Goal: Task Accomplishment & Management: Complete application form

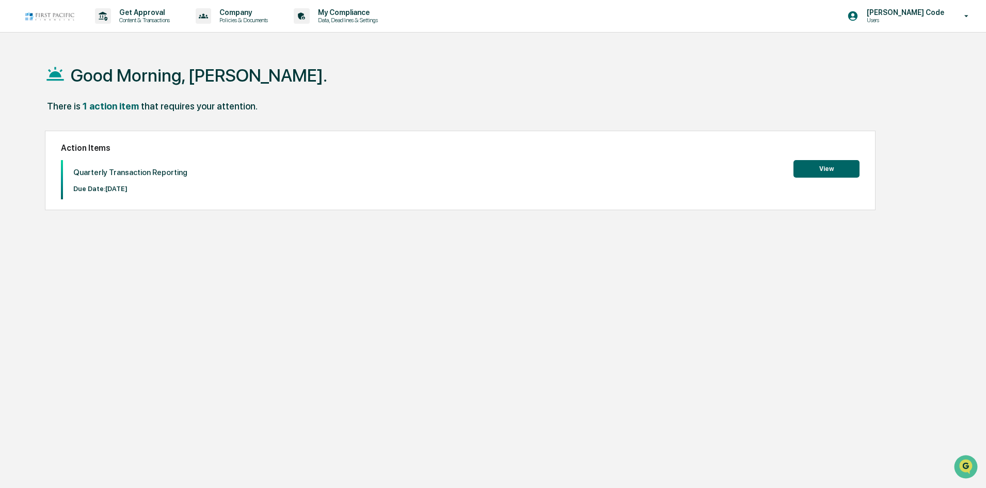
click at [828, 168] on button "View" at bounding box center [826, 169] width 66 height 18
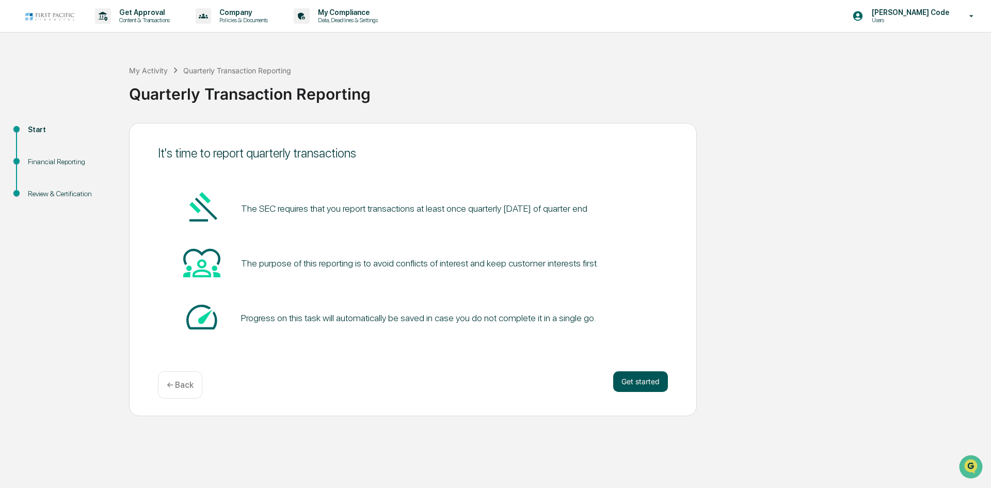
click at [630, 382] on button "Get started" at bounding box center [640, 381] width 55 height 21
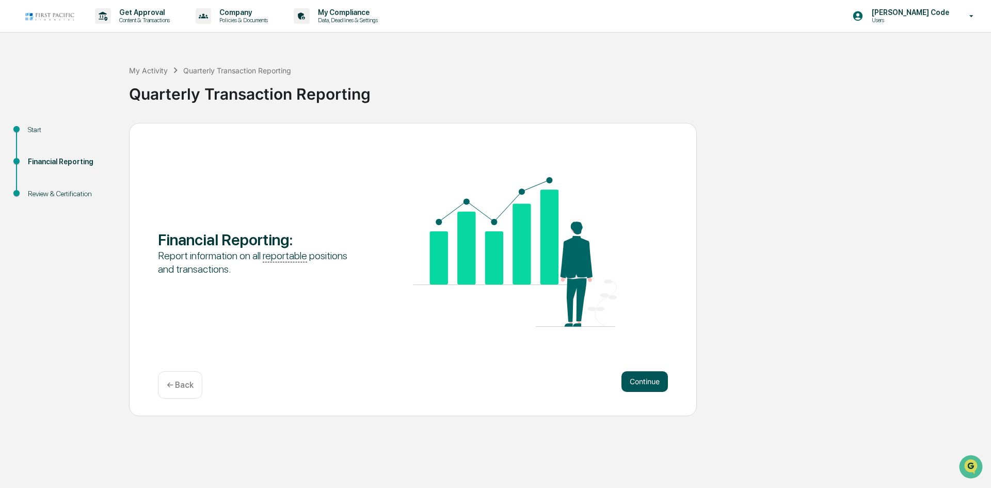
click at [631, 382] on button "Continue" at bounding box center [644, 381] width 46 height 21
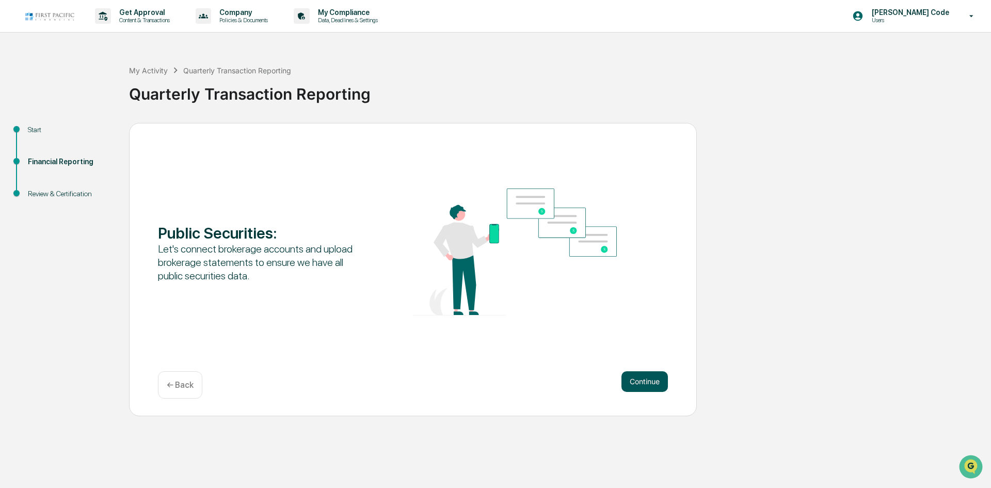
click at [628, 389] on button "Continue" at bounding box center [644, 381] width 46 height 21
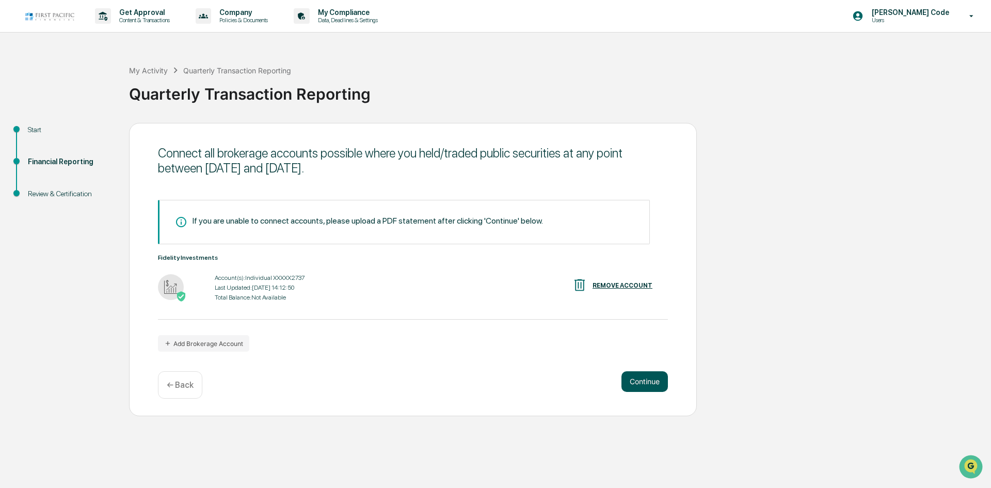
click at [652, 380] on button "Continue" at bounding box center [644, 381] width 46 height 21
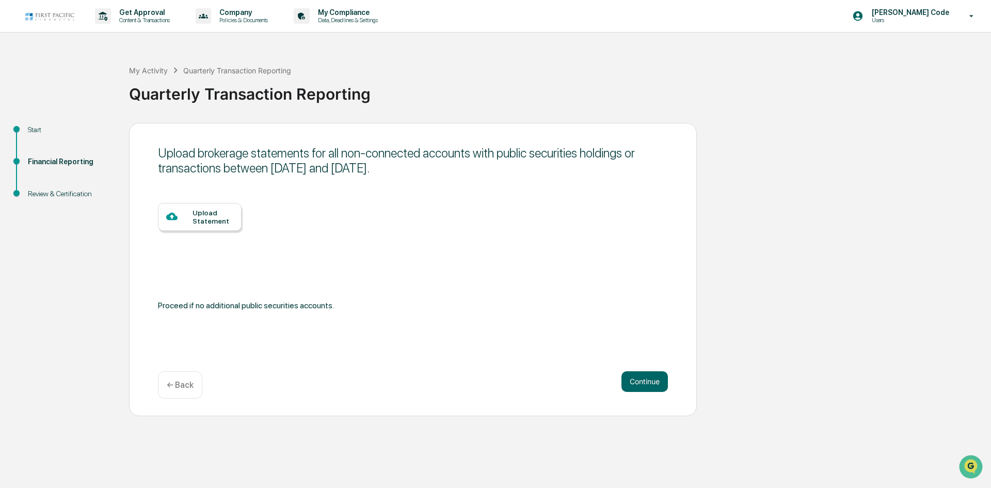
click at [184, 390] on div "← Back" at bounding box center [180, 384] width 44 height 27
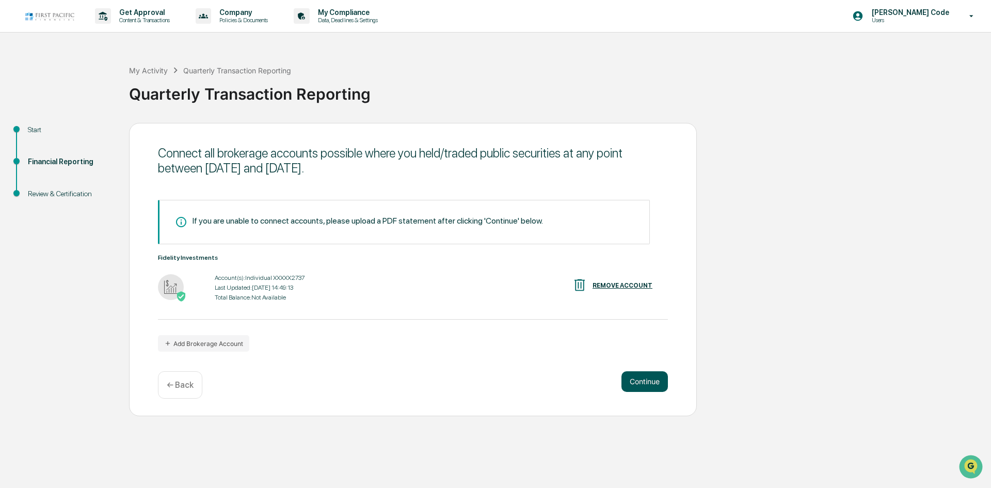
click at [637, 385] on button "Continue" at bounding box center [644, 381] width 46 height 21
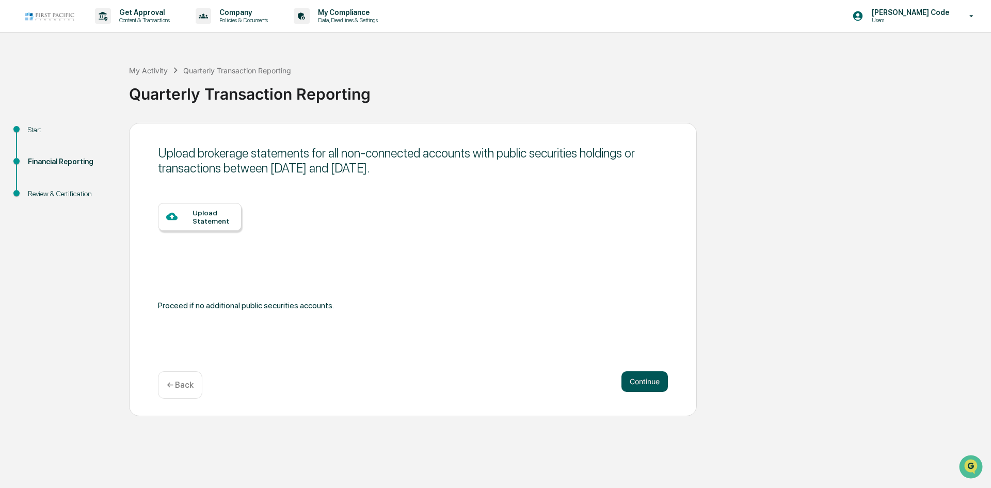
click at [637, 384] on button "Continue" at bounding box center [644, 381] width 46 height 21
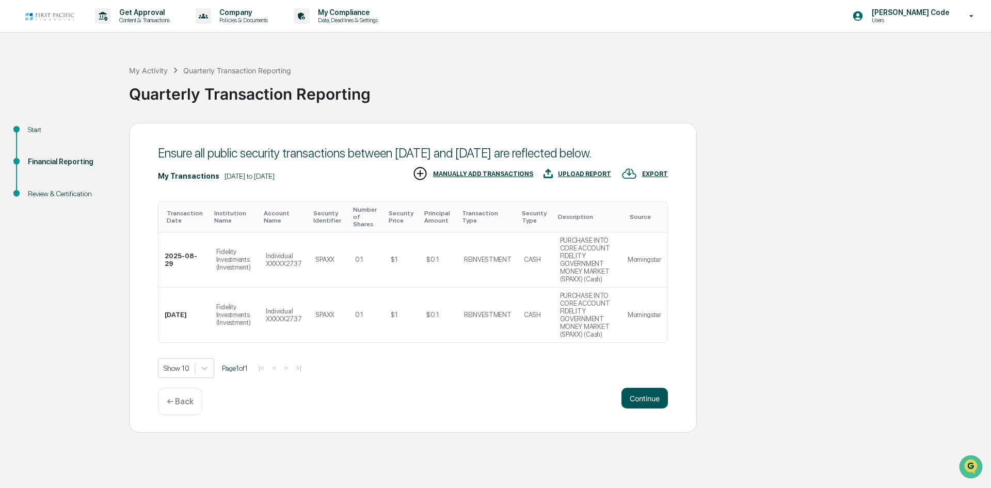
click at [647, 407] on button "Continue" at bounding box center [644, 398] width 46 height 21
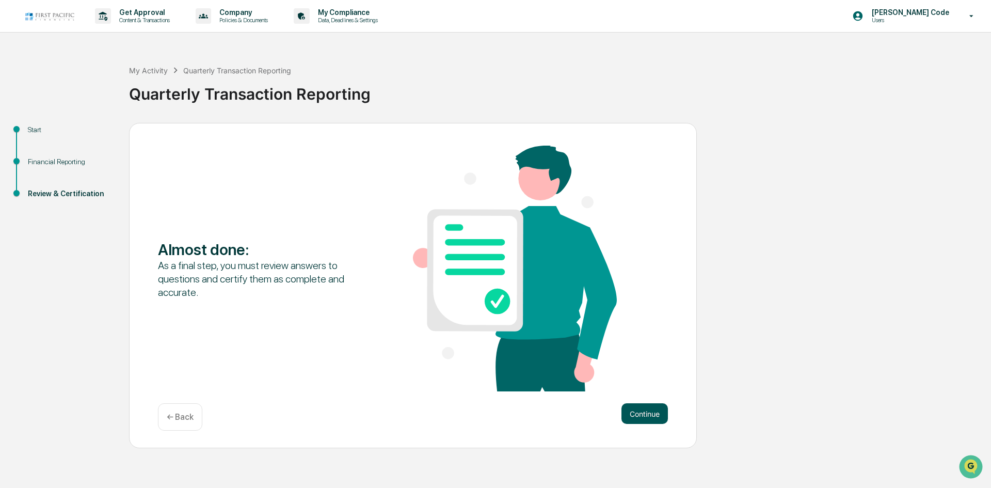
click at [646, 420] on button "Continue" at bounding box center [644, 413] width 46 height 21
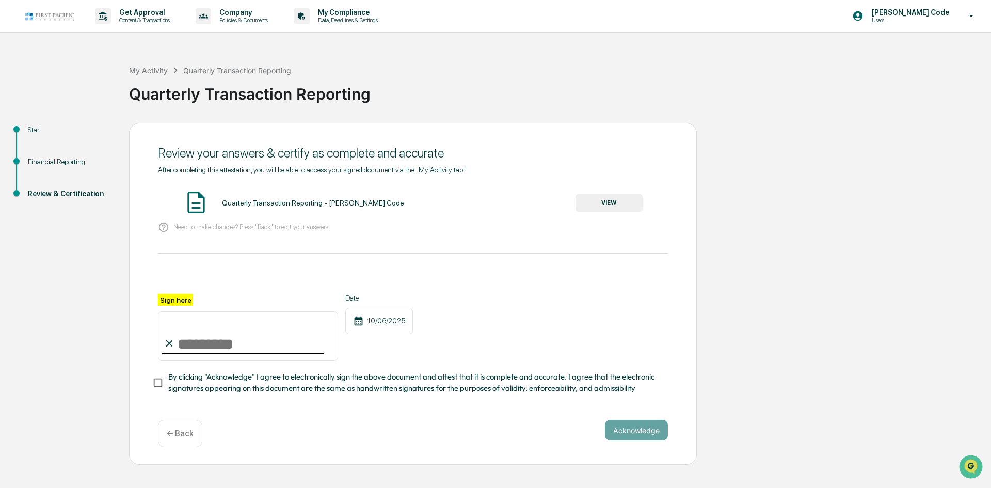
click at [234, 346] on input "Sign here" at bounding box center [248, 336] width 180 height 50
click at [627, 203] on button "VIEW" at bounding box center [608, 203] width 67 height 18
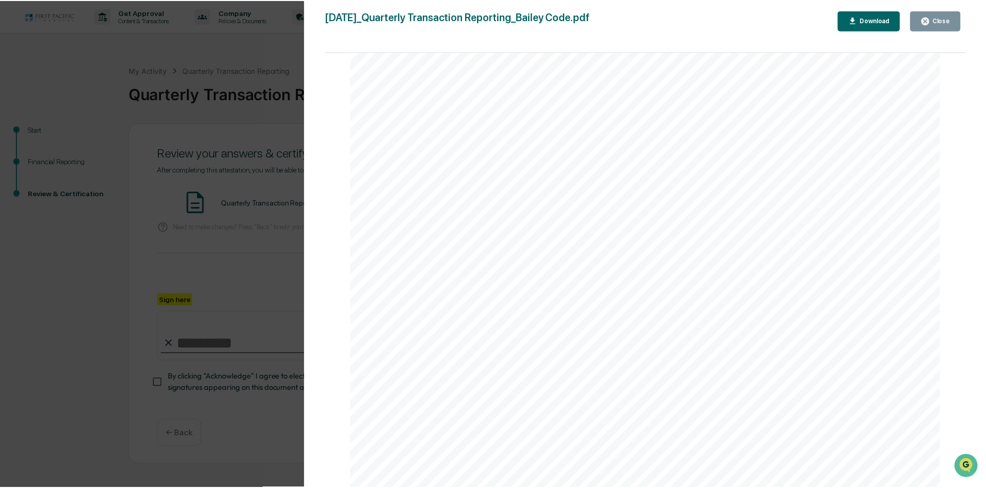
scroll to position [2169, 0]
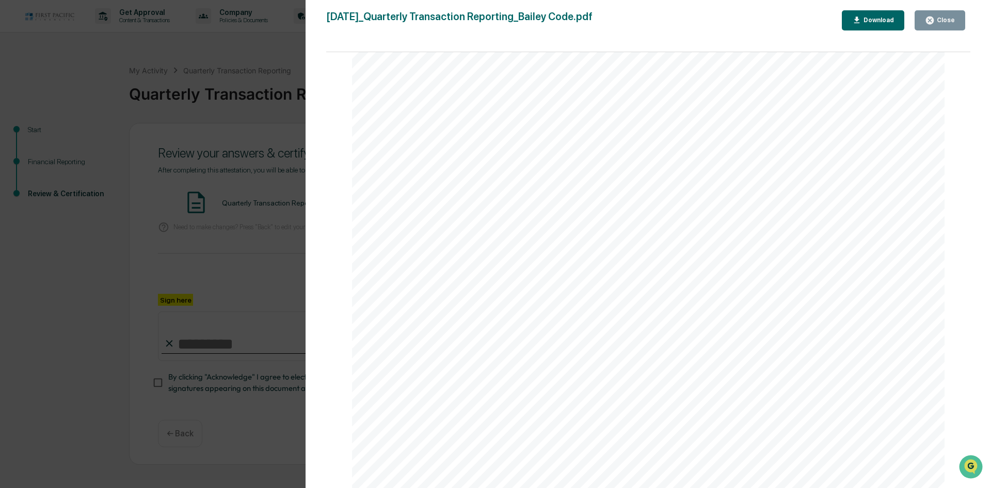
click at [880, 27] on button "Download" at bounding box center [873, 20] width 63 height 20
drag, startPoint x: 982, startPoint y: 299, endPoint x: 973, endPoint y: 244, distance: 56.4
click at [982, 299] on div "Version History [DATE] 02:53 PM [PERSON_NAME] Code [DATE]_Quarterly Transaction…" at bounding box center [648, 254] width 685 height 508
click at [933, 18] on icon "button" at bounding box center [930, 21] width 8 height 8
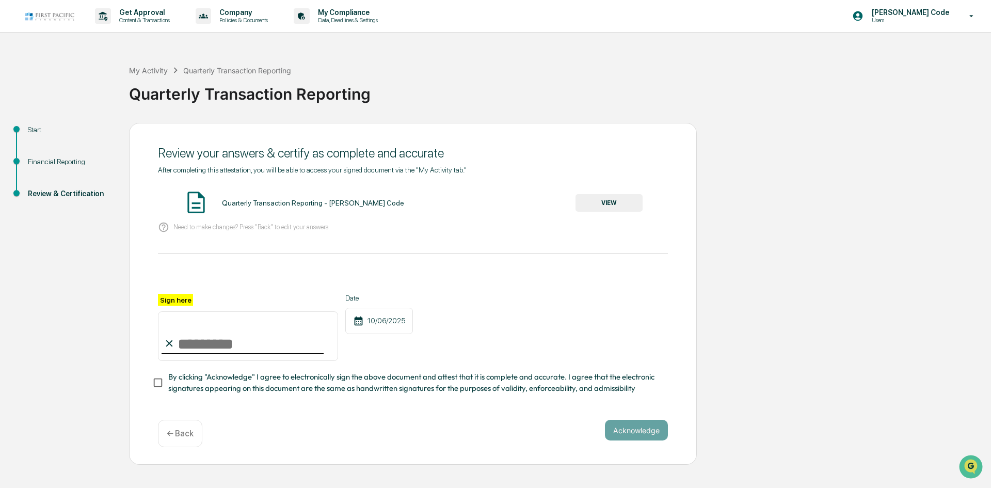
drag, startPoint x: 206, startPoint y: 337, endPoint x: 214, endPoint y: 341, distance: 8.3
click at [207, 337] on input "Sign here" at bounding box center [248, 336] width 180 height 50
type input "**********"
click at [613, 424] on button "Acknowledge" at bounding box center [636, 430] width 63 height 21
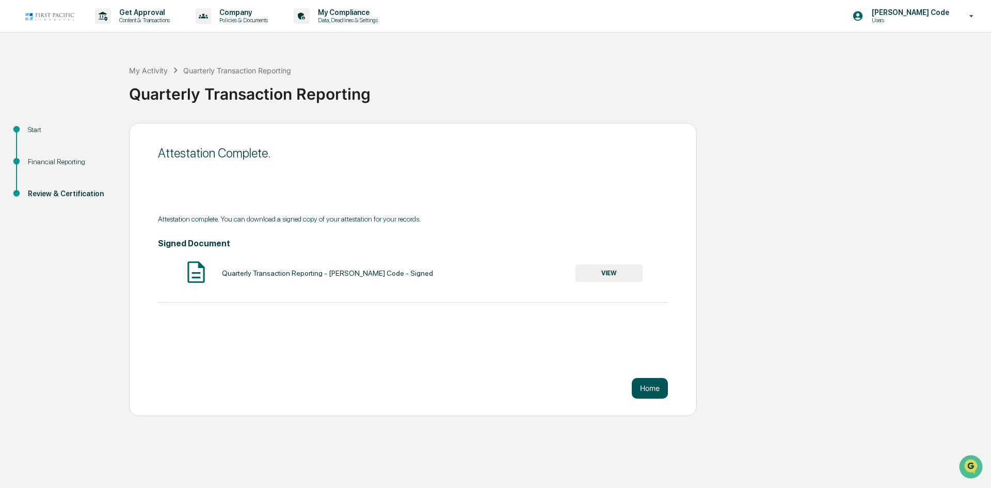
click at [651, 383] on button "Home" at bounding box center [650, 388] width 36 height 21
